Goal: Communication & Community: Answer question/provide support

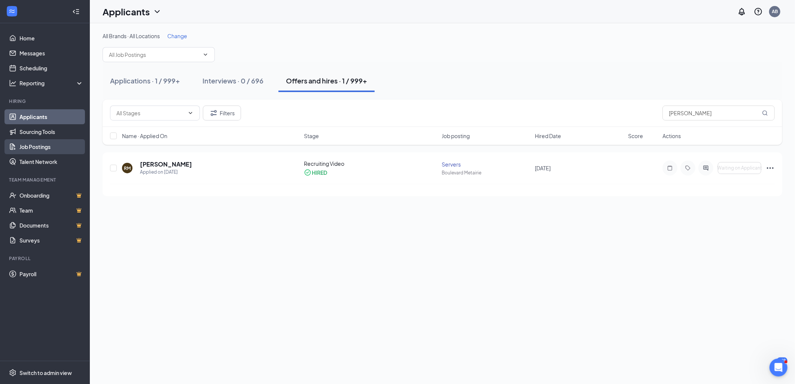
drag, startPoint x: 31, startPoint y: 145, endPoint x: 39, endPoint y: 145, distance: 8.6
click at [31, 145] on link "Job Postings" at bounding box center [51, 146] width 64 height 15
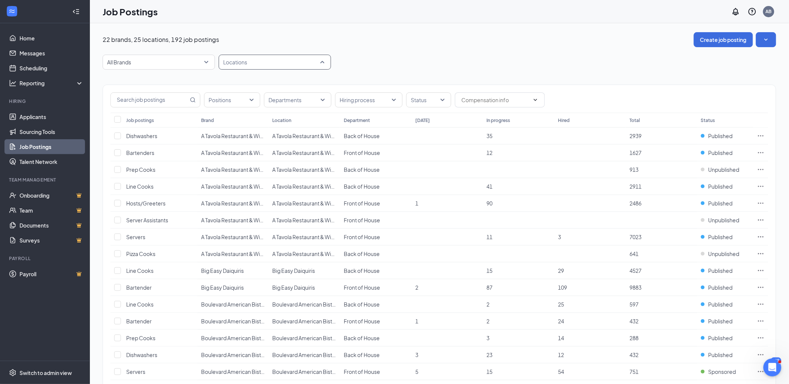
click at [323, 62] on div "Locations" at bounding box center [275, 62] width 112 height 15
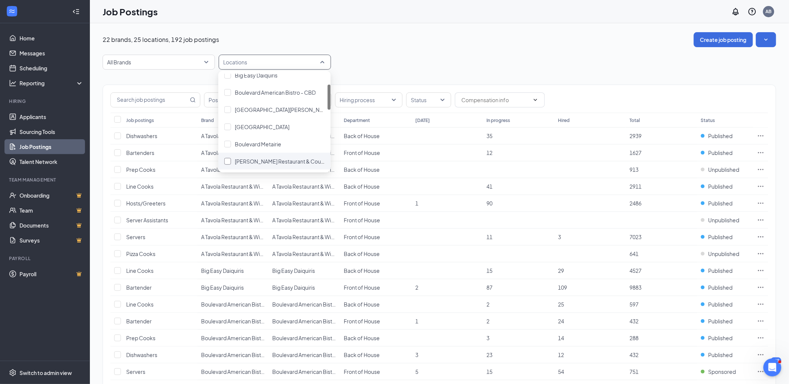
click at [256, 157] on div "[PERSON_NAME] Restaurant & Courtyard" at bounding box center [280, 161] width 90 height 8
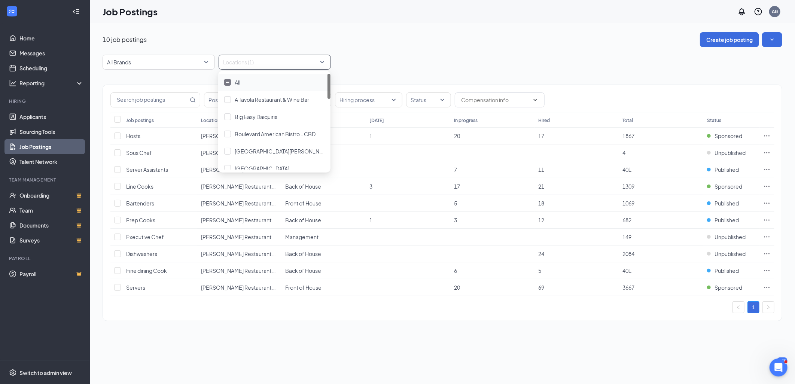
click at [396, 55] on div "All Brands Locations (1)" at bounding box center [443, 62] width 680 height 15
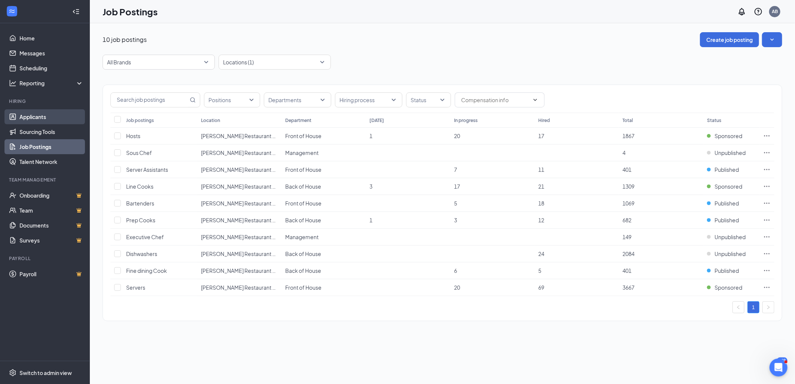
click at [40, 118] on link "Applicants" at bounding box center [51, 116] width 64 height 15
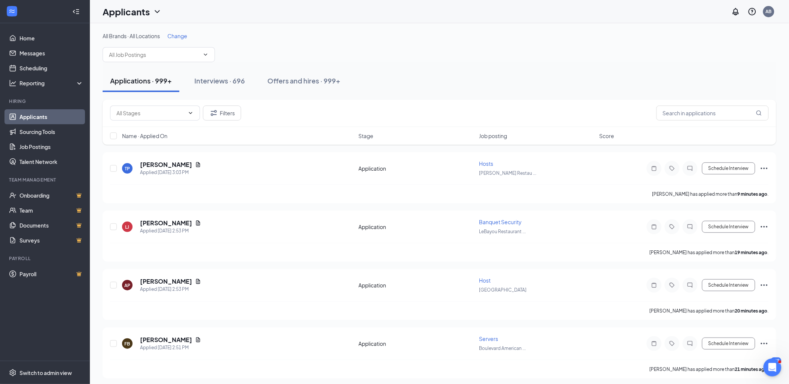
click at [177, 32] on div "Change" at bounding box center [177, 35] width 20 height 7
click at [177, 33] on span "Change" at bounding box center [177, 36] width 20 height 7
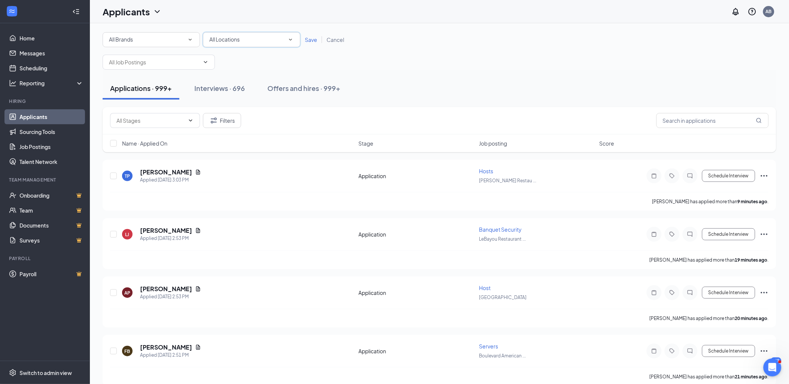
click at [293, 39] on icon "SmallChevronDown" at bounding box center [290, 39] width 7 height 7
click at [240, 101] on span "[PERSON_NAME] Restaurant & Courtyard" at bounding box center [259, 103] width 101 height 7
click at [311, 38] on span "Save" at bounding box center [311, 39] width 12 height 7
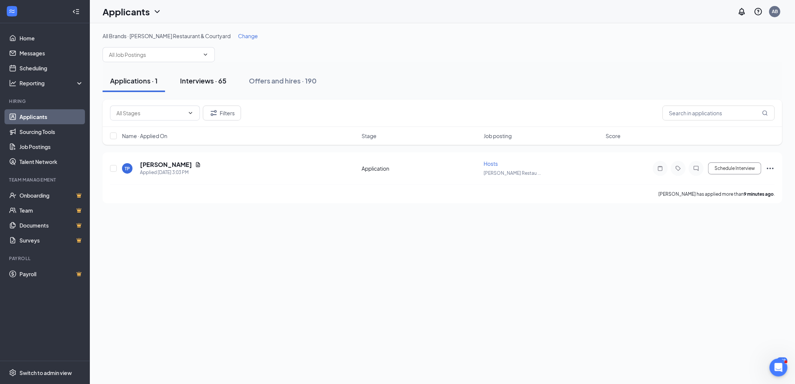
click at [213, 79] on div "Interviews · 65" at bounding box center [203, 80] width 46 height 9
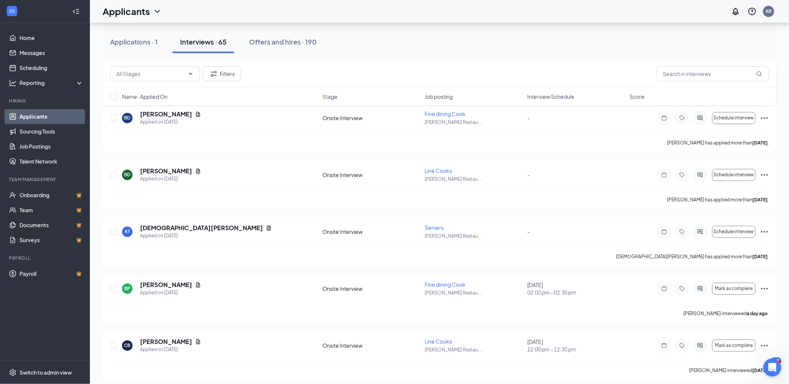
scroll to position [713, 0]
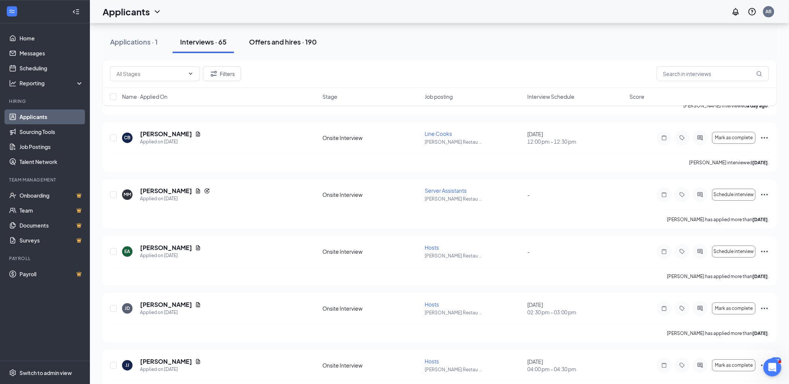
click at [283, 44] on div "Offers and hires · 190" at bounding box center [283, 41] width 68 height 9
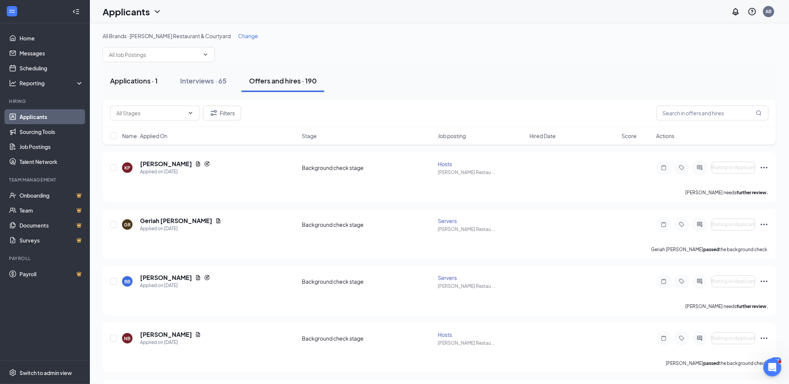
click at [120, 76] on div "Applications · 1" at bounding box center [134, 80] width 48 height 9
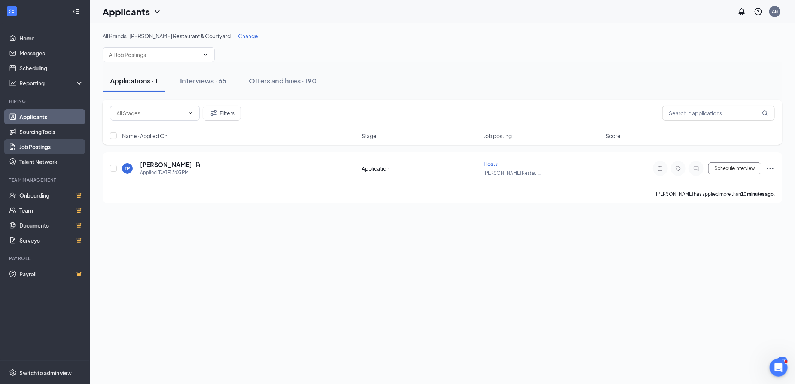
click at [32, 143] on link "Job Postings" at bounding box center [51, 146] width 64 height 15
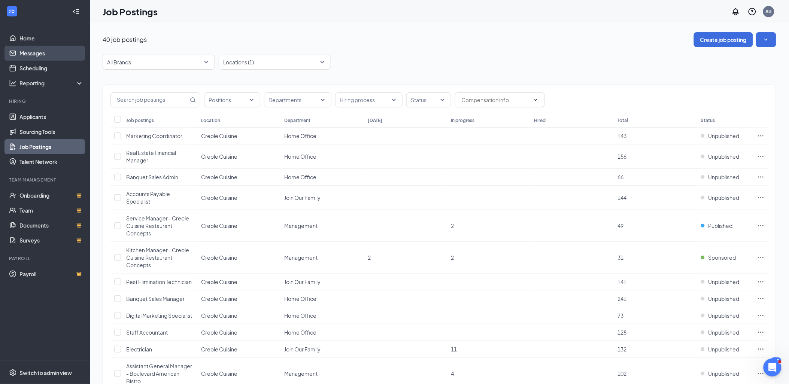
click at [34, 52] on link "Messages" at bounding box center [51, 53] width 64 height 15
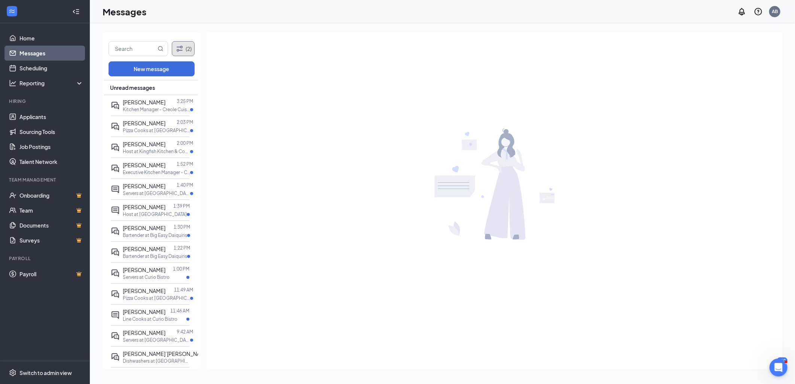
click at [185, 49] on button "(2)" at bounding box center [183, 48] width 23 height 15
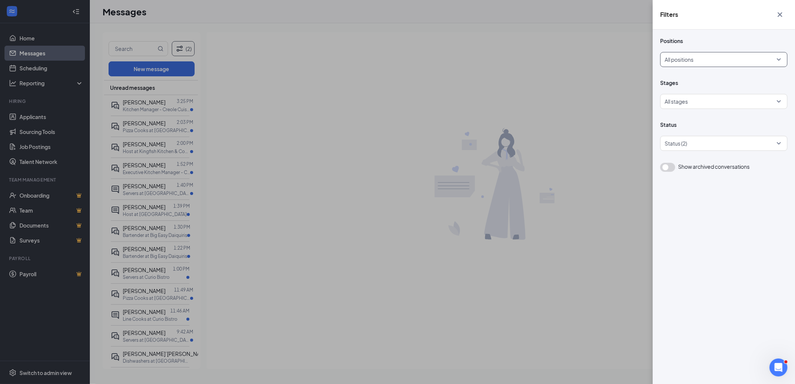
click at [771, 55] on div at bounding box center [721, 60] width 113 height 12
drag, startPoint x: 777, startPoint y: 36, endPoint x: 773, endPoint y: 37, distance: 4.3
click at [777, 35] on div "Positions All positions Stages All stages Status Status (2) Show archived conve…" at bounding box center [724, 207] width 142 height 355
click at [780, 60] on div "All positions" at bounding box center [724, 59] width 127 height 15
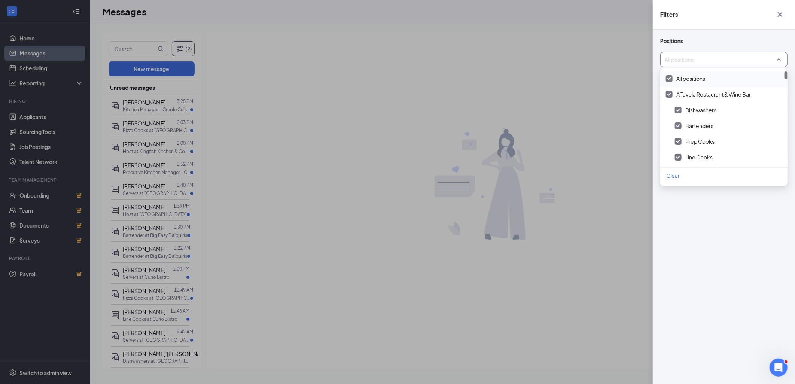
click at [669, 78] on img at bounding box center [670, 78] width 4 height 3
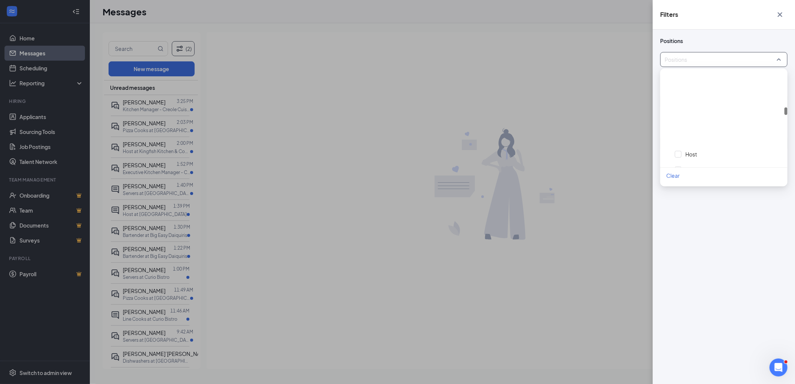
scroll to position [1040, 0]
click at [670, 106] on div at bounding box center [669, 108] width 7 height 7
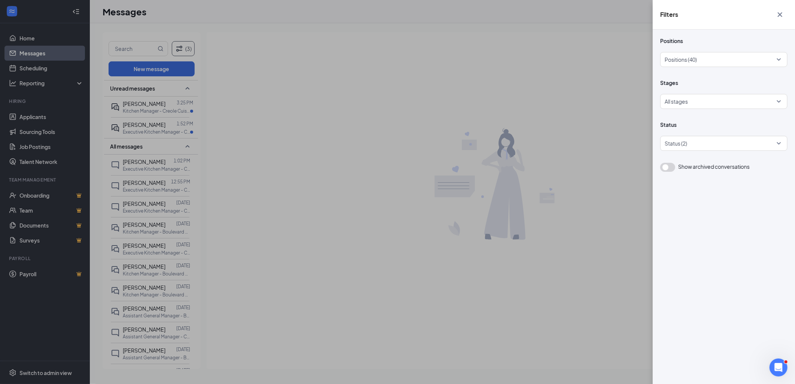
click at [738, 217] on div "Positions Positions (40) Stages All stages Status Status (2) Show archived conv…" at bounding box center [724, 207] width 142 height 355
click at [778, 13] on icon "Cross" at bounding box center [780, 14] width 9 height 9
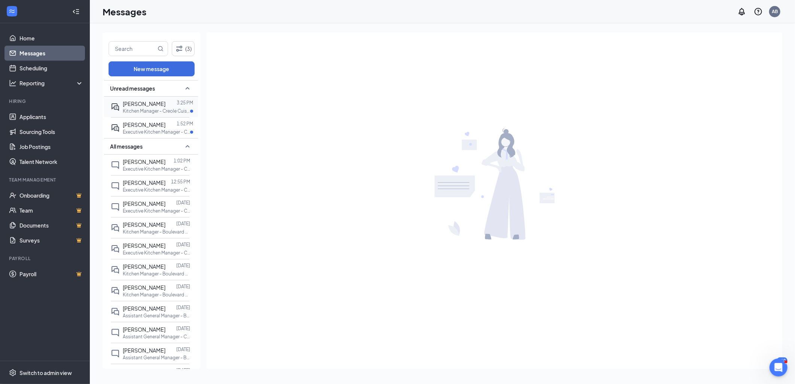
click at [149, 111] on p "Kitchen Manager - Creole Cuisine Restaurant Concepts at Creole Cuisine" at bounding box center [156, 111] width 67 height 6
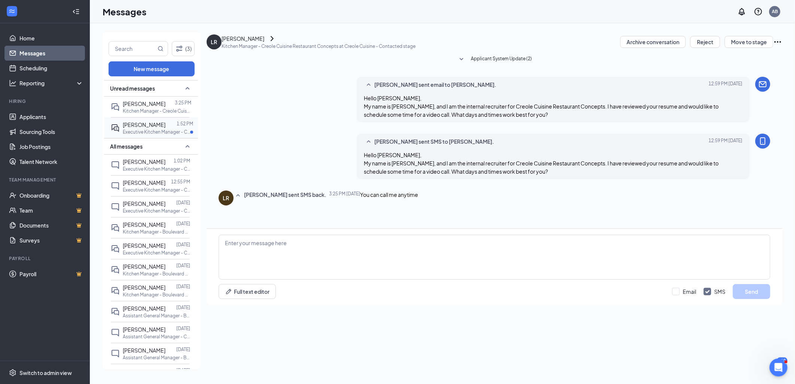
click at [130, 129] on p "Executive Kitchen Manager - Creole Cuisine Restaurant Concepts at Creole Cuisine" at bounding box center [156, 132] width 67 height 6
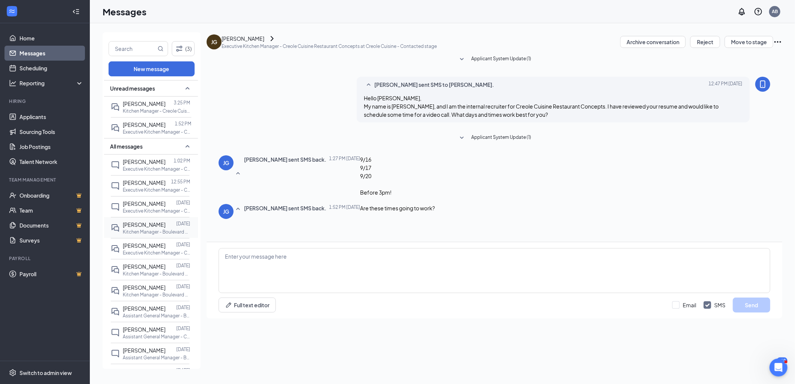
click at [137, 231] on p "Kitchen Manager - Boulevard American Bistro at Creole Cuisine" at bounding box center [156, 232] width 67 height 6
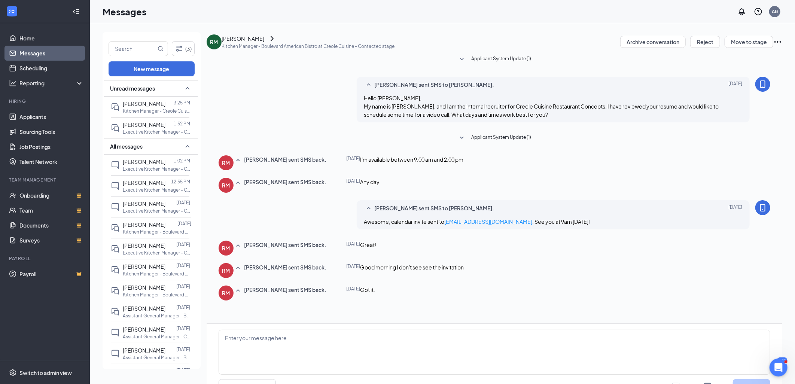
scroll to position [83, 0]
drag, startPoint x: 364, startPoint y: 190, endPoint x: 593, endPoint y: 186, distance: 229.2
click at [593, 218] on div "Awesome, calendar invite sent to [EMAIL_ADDRESS][DOMAIN_NAME] . See you at 9am …" at bounding box center [553, 222] width 379 height 8
drag, startPoint x: 593, startPoint y: 186, endPoint x: 568, endPoint y: 189, distance: 25.3
copy span "Awesome, calendar invite sent to [EMAIL_ADDRESS][DOMAIN_NAME] . See you at 9am …"
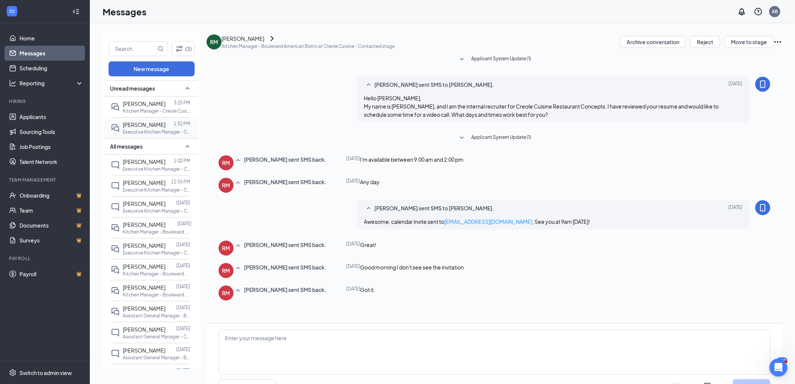
click at [145, 125] on span "[PERSON_NAME]" at bounding box center [144, 124] width 43 height 7
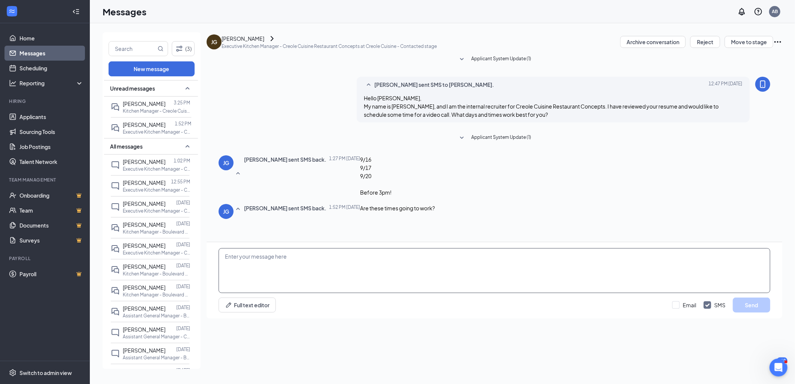
click at [266, 293] on textarea at bounding box center [495, 270] width 552 height 45
paste textarea "Awesome, calendar invite sent to [EMAIL_ADDRESS][DOMAIN_NAME]. See you at 9am […"
click at [273, 43] on icon "ChevronRight" at bounding box center [272, 38] width 9 height 9
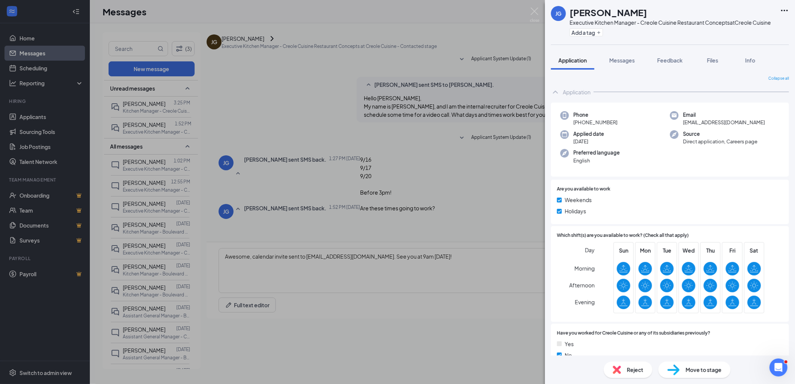
click at [710, 122] on span "[EMAIL_ADDRESS][DOMAIN_NAME]" at bounding box center [724, 122] width 82 height 7
copy span "[EMAIL_ADDRESS][DOMAIN_NAME]"
click at [473, 35] on div "[PERSON_NAME] Executive Kitchen Manager - Creole Cuisine Restaurant Concepts at…" at bounding box center [397, 192] width 795 height 384
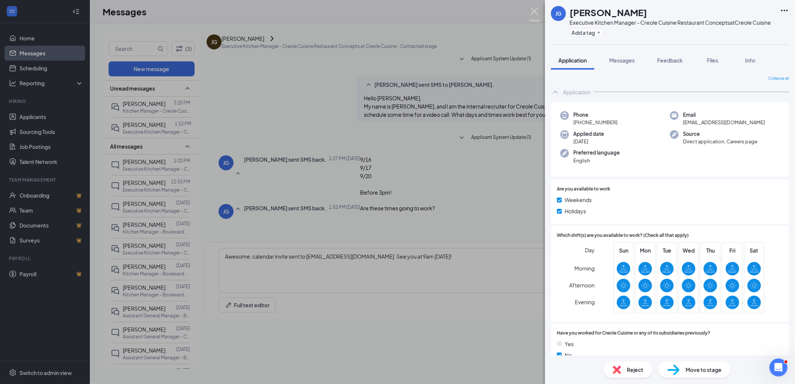
click at [535, 9] on img at bounding box center [534, 14] width 9 height 15
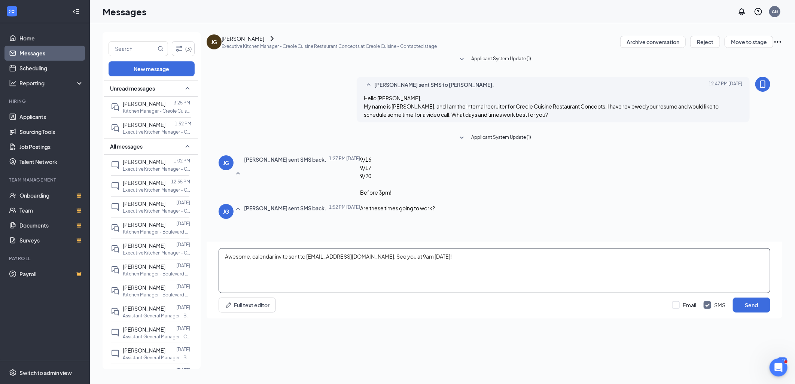
drag, startPoint x: 308, startPoint y: 309, endPoint x: 372, endPoint y: 304, distance: 64.6
click at [372, 293] on textarea "Awesome, calendar invite sent to [EMAIL_ADDRESS][DOMAIN_NAME]. See you at 9am […" at bounding box center [495, 270] width 552 height 45
paste textarea "[EMAIL_ADDRESS][DOMAIN_NAME]"
drag, startPoint x: 449, startPoint y: 307, endPoint x: 370, endPoint y: 309, distance: 79.8
click at [370, 293] on textarea "Awesome, calendar invite sent to [EMAIL_ADDRESS][DOMAIN_NAME]. See you at 9am […" at bounding box center [495, 270] width 552 height 45
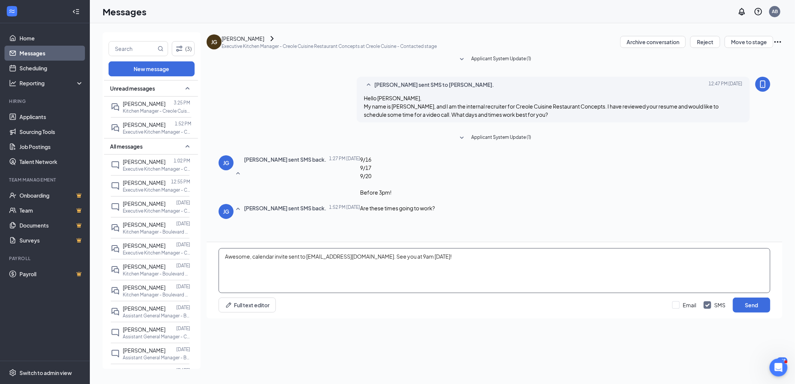
click at [288, 293] on textarea "Awesome, calendar invite sent to [EMAIL_ADDRESS][DOMAIN_NAME]. See you at 9am […" at bounding box center [495, 270] width 552 height 45
drag, startPoint x: 495, startPoint y: 308, endPoint x: 431, endPoint y: 315, distance: 64.1
click at [420, 293] on textarea "Awesome, calendar invite for 10am [DATE] sent to [EMAIL_ADDRESS][DOMAIN_NAME]. …" at bounding box center [495, 270] width 552 height 45
click at [337, 293] on textarea "Awesome, calendar invite for 10am [DATE] sent to [EMAIL_ADDRESS][DOMAIN_NAME]. …" at bounding box center [495, 270] width 552 height 45
type textarea "Awesome, calendar invite for 10am [DATE] (09/17) sent to [EMAIL_ADDRESS][DOMAIN…"
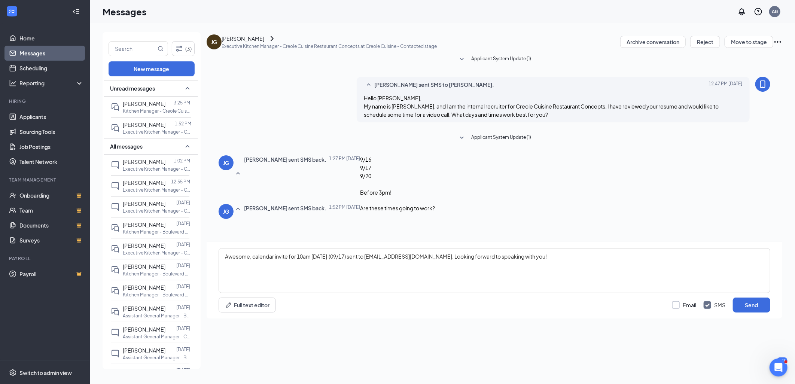
click at [678, 309] on input "Email" at bounding box center [685, 304] width 24 height 7
checkbox input "true"
click at [756, 313] on button "Send" at bounding box center [751, 305] width 37 height 15
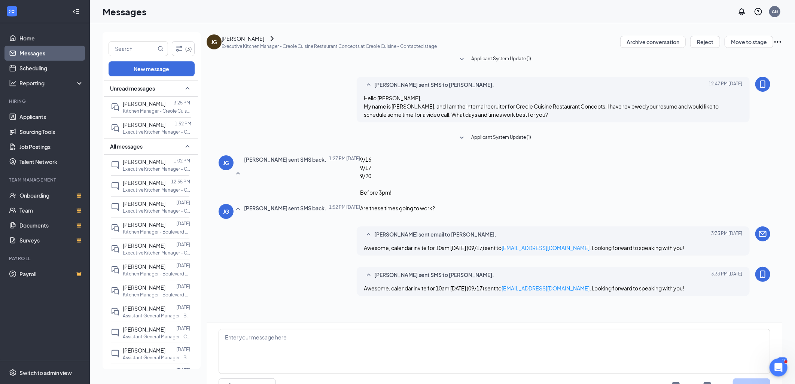
scroll to position [69, 0]
click at [136, 108] on p "Kitchen Manager - Creole Cuisine Restaurant Concepts at Creole Cuisine" at bounding box center [156, 111] width 67 height 6
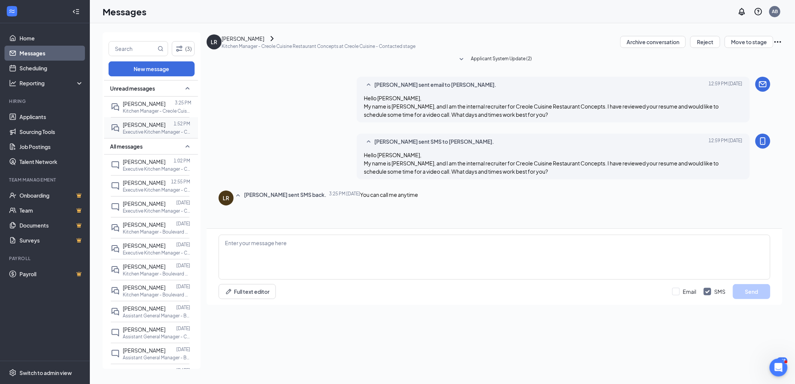
click at [143, 130] on p "Executive Kitchen Manager - Creole Cuisine Restaurant Concepts at Creole Cuisine" at bounding box center [156, 132] width 67 height 6
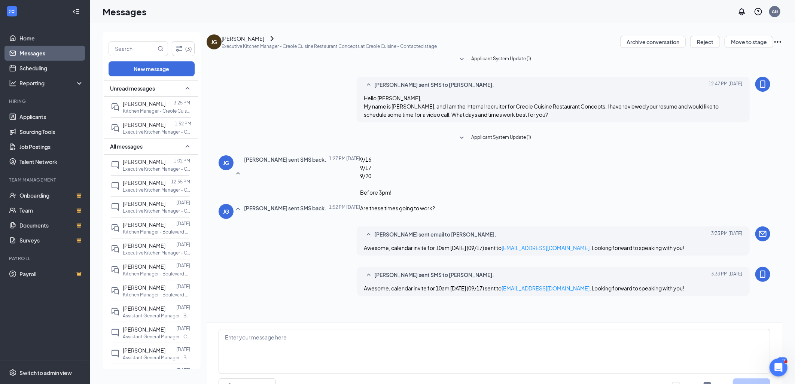
scroll to position [69, 0]
drag, startPoint x: 363, startPoint y: 237, endPoint x: 677, endPoint y: 233, distance: 313.4
click at [677, 244] on div "Awesome, calendar invite for 10am [DATE] (09/17) sent to [EMAIL_ADDRESS][DOMAIN…" at bounding box center [553, 248] width 379 height 8
drag, startPoint x: 677, startPoint y: 233, endPoint x: 650, endPoint y: 235, distance: 27.1
copy span "Awesome, calendar invite for 10am [DATE] (09/17) sent to [EMAIL_ADDRESS][DOMAIN…"
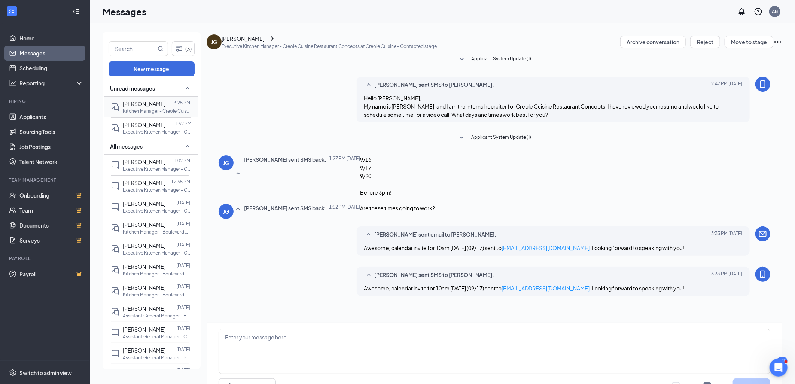
click at [136, 108] on p "Kitchen Manager - Creole Cuisine Restaurant Concepts at Creole Cuisine" at bounding box center [156, 111] width 67 height 6
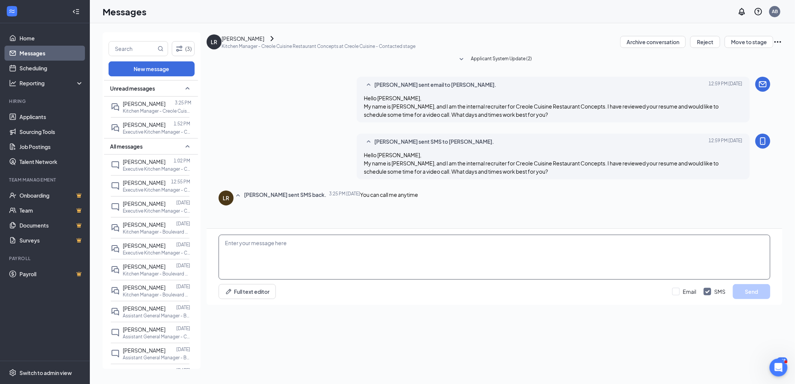
click at [232, 280] on textarea at bounding box center [495, 257] width 552 height 45
paste textarea "Awesome, calendar invite for 10am [DATE] (09/17) sent to [EMAIL_ADDRESS][DOMAIN…"
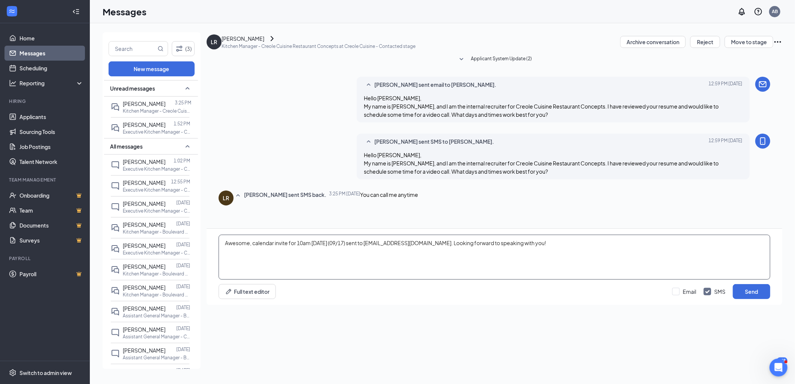
type textarea "Awesome, calendar invite for 10am [DATE] (09/17) sent to [EMAIL_ADDRESS][DOMAIN…"
click at [264, 43] on div "[PERSON_NAME]" at bounding box center [243, 38] width 43 height 8
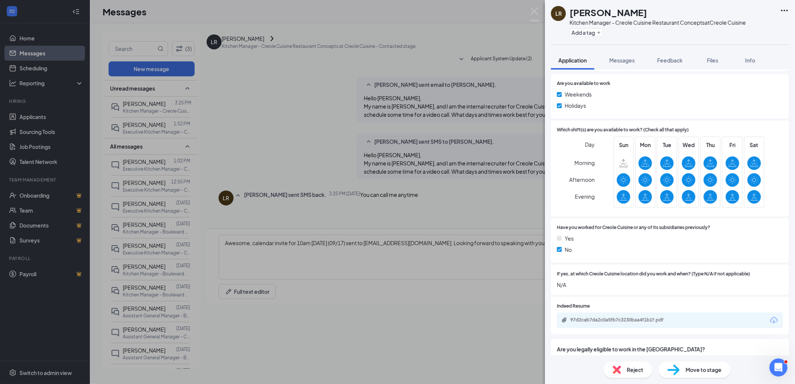
scroll to position [166, 0]
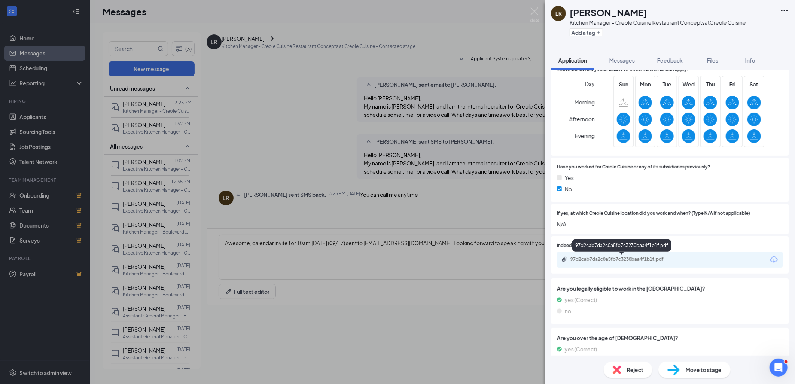
click at [630, 257] on div "97d2cab7da2c0a5fb7c3230baa4f1b1f.pdf" at bounding box center [623, 260] width 105 height 6
click at [532, 9] on img at bounding box center [534, 14] width 9 height 15
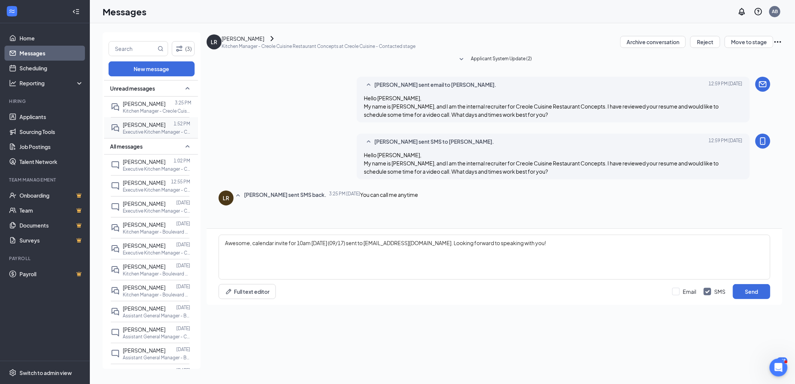
click at [135, 131] on p "Executive Kitchen Manager - Creole Cuisine Restaurant Concepts at Creole Cuisine" at bounding box center [156, 132] width 67 height 6
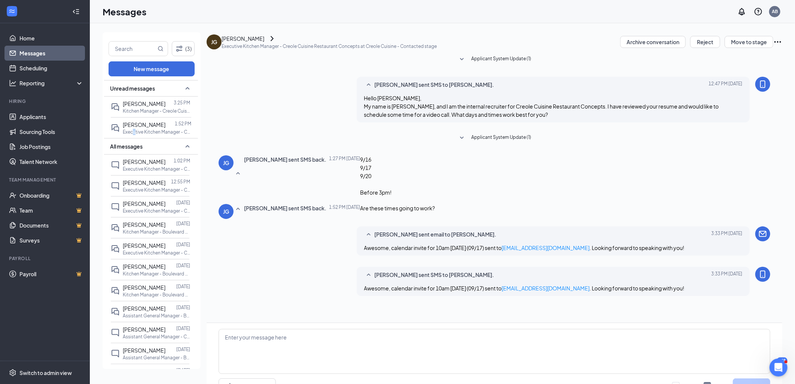
scroll to position [69, 0]
drag, startPoint x: 135, startPoint y: 131, endPoint x: 122, endPoint y: 102, distance: 31.4
click at [123, 102] on span "[PERSON_NAME]" at bounding box center [144, 103] width 43 height 7
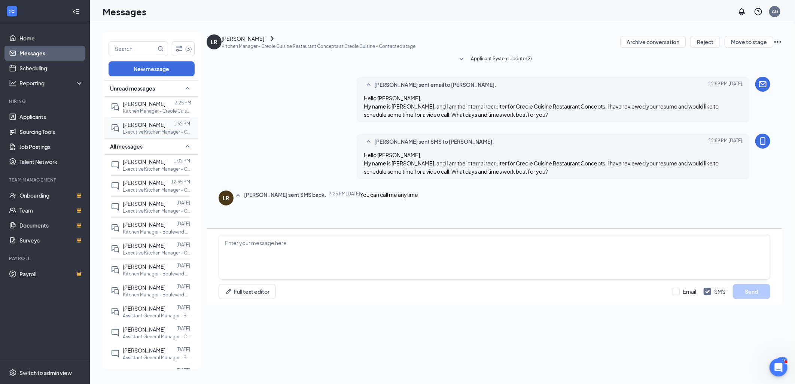
click at [139, 124] on span "[PERSON_NAME]" at bounding box center [144, 124] width 43 height 7
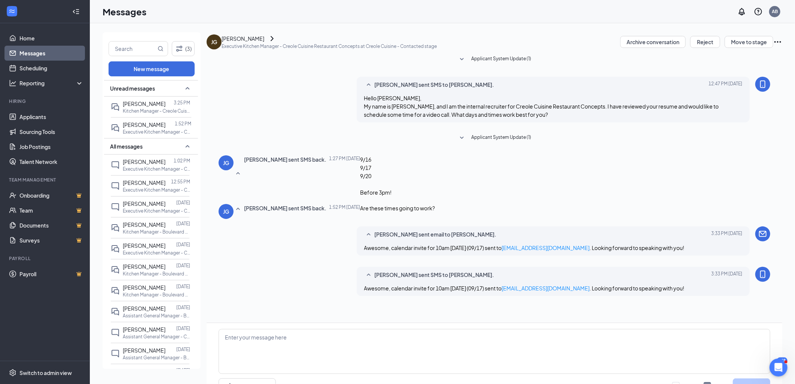
scroll to position [69, 0]
drag, startPoint x: 364, startPoint y: 277, endPoint x: 681, endPoint y: 270, distance: 316.9
click at [681, 270] on div "[PERSON_NAME] sent SMS to [PERSON_NAME]. [DATE] 3:33 PM Awesome, calendar invit…" at bounding box center [554, 281] width 394 height 29
click at [310, 267] on div "[PERSON_NAME] sent SMS to [PERSON_NAME]. [DATE] 3:33 PM Awesome, calendar invit…" at bounding box center [495, 283] width 552 height 33
drag, startPoint x: 362, startPoint y: 278, endPoint x: 669, endPoint y: 272, distance: 306.7
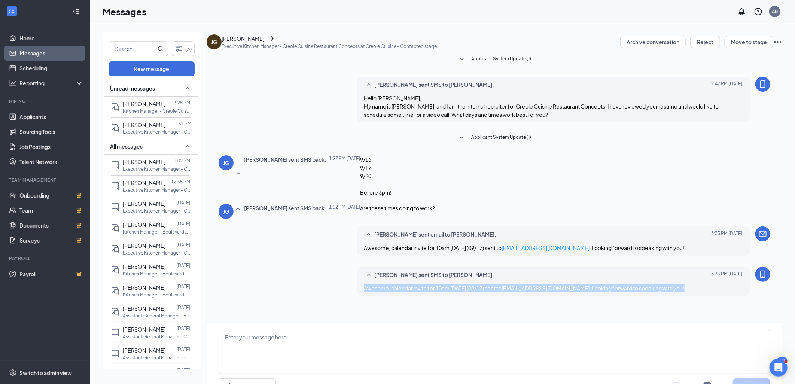
click at [669, 272] on div "[PERSON_NAME] sent SMS to [PERSON_NAME]. [DATE] 3:33 PM Awesome, calendar invit…" at bounding box center [554, 281] width 394 height 29
drag, startPoint x: 669, startPoint y: 272, endPoint x: 634, endPoint y: 276, distance: 35.4
copy span "Awesome, calendar invite for 10am [DATE] (09/17) sent to [EMAIL_ADDRESS][DOMAIN…"
click at [131, 101] on span "[PERSON_NAME]" at bounding box center [144, 103] width 43 height 7
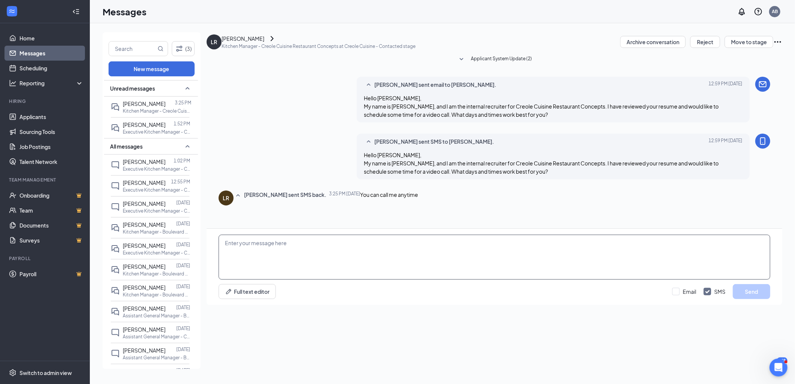
click at [252, 280] on textarea at bounding box center [495, 257] width 552 height 45
paste textarea "Awesome, calendar invite for 10am [DATE] (09/17) sent to [EMAIL_ADDRESS][DOMAIN…"
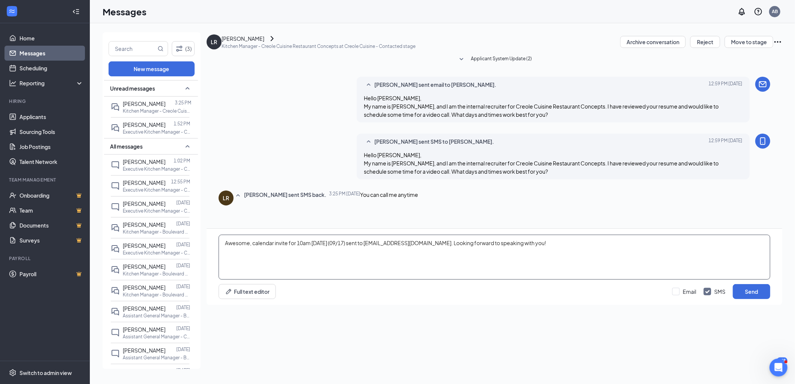
click at [301, 280] on textarea "Awesome, calendar invite for 10am [DATE] (09/17) sent to [EMAIL_ADDRESS][DOMAIN…" at bounding box center [495, 257] width 552 height 45
drag, startPoint x: 373, startPoint y: 310, endPoint x: 397, endPoint y: 308, distance: 24.1
click at [397, 280] on textarea "Awesome, calendar invite for 11am [DATE] (09/17) sent to [EMAIL_ADDRESS][DOMAIN…" at bounding box center [495, 257] width 552 height 45
click at [435, 280] on textarea "Awesome, calendar invite for 11am [DATE] (09/17) sent to [EMAIL_ADDRESS][DOMAIN…" at bounding box center [495, 257] width 552 height 45
drag, startPoint x: 434, startPoint y: 306, endPoint x: 374, endPoint y: 312, distance: 60.2
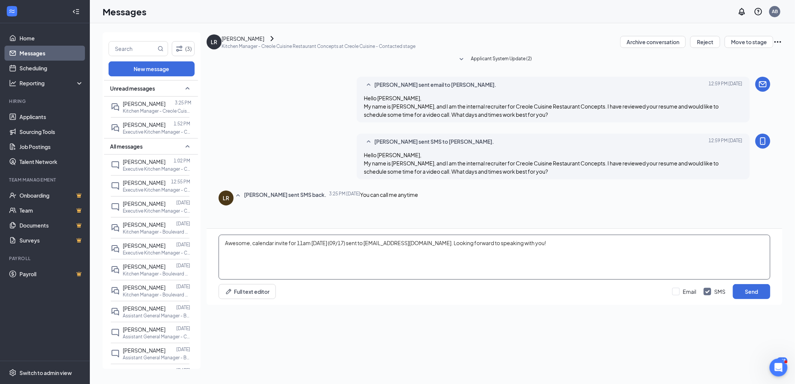
click at [374, 280] on textarea "Awesome, calendar invite for 11am [DATE] (09/17) sent to [EMAIL_ADDRESS][DOMAIN…" at bounding box center [495, 257] width 552 height 45
paste textarea "[EMAIL_ADDRESS][DOMAIN_NAME]"
type textarea "Awesome, calendar invite for 11am [DATE] (09/17) sent to [EMAIL_ADDRESS][DOMAIN…"
click at [682, 295] on input "Email" at bounding box center [685, 291] width 24 height 7
checkbox input "true"
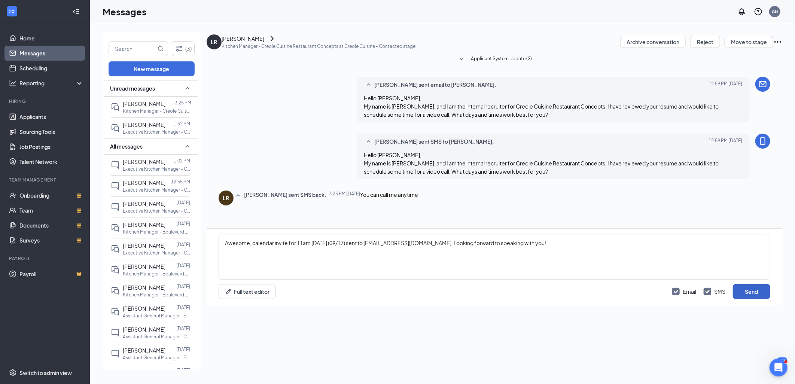
click at [748, 299] on button "Send" at bounding box center [751, 291] width 37 height 15
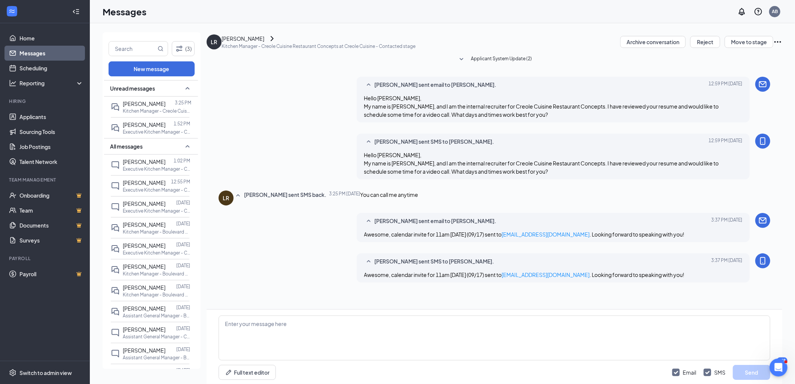
scroll to position [31, 0]
drag, startPoint x: 363, startPoint y: 237, endPoint x: 684, endPoint y: 235, distance: 320.9
click at [684, 235] on div "Awesome, calendar invite for 11am [DATE] (09/17) sent to [EMAIL_ADDRESS][DOMAIN…" at bounding box center [553, 234] width 379 height 8
copy span "Awesome, calendar invite for 11am [DATE] (09/17) sent to [EMAIL_ADDRESS][DOMAIN…"
